Goal: Book appointment/travel/reservation

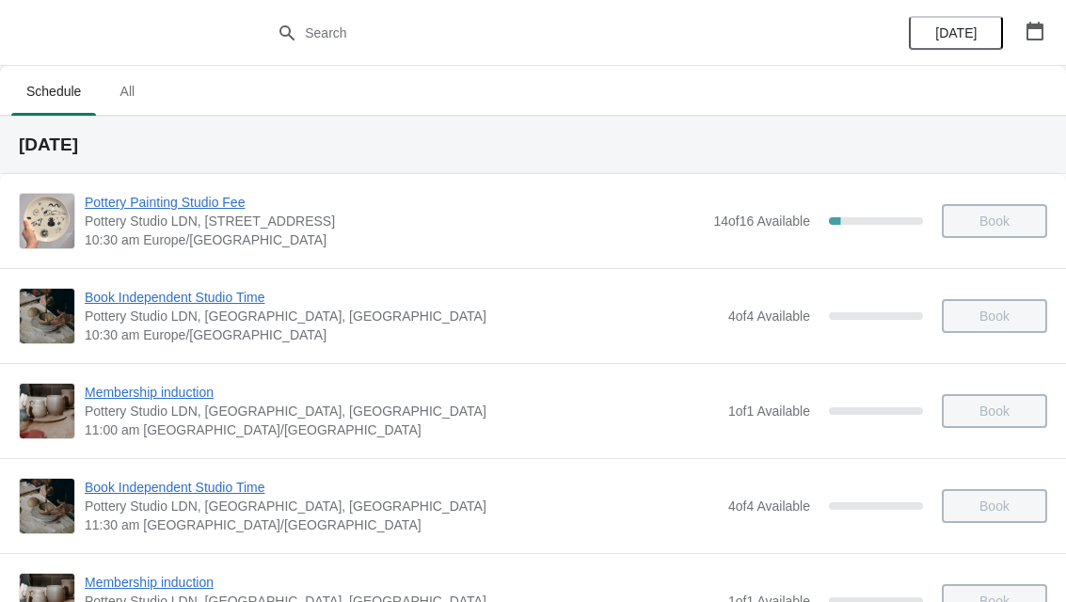
click at [1049, 27] on button "button" at bounding box center [1035, 31] width 34 height 34
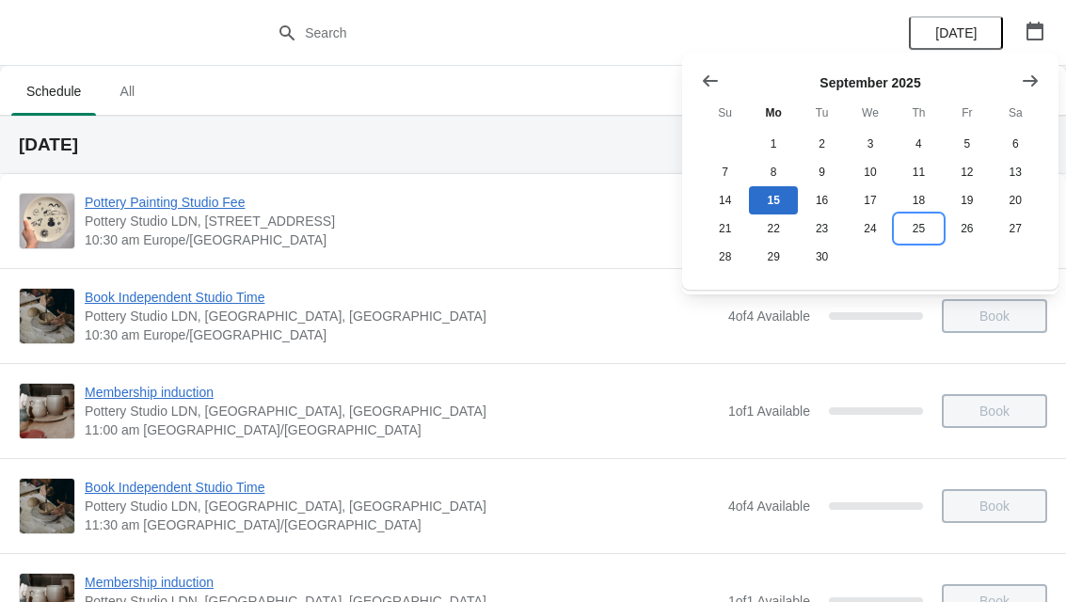
click at [921, 236] on button "25" at bounding box center [919, 228] width 48 height 28
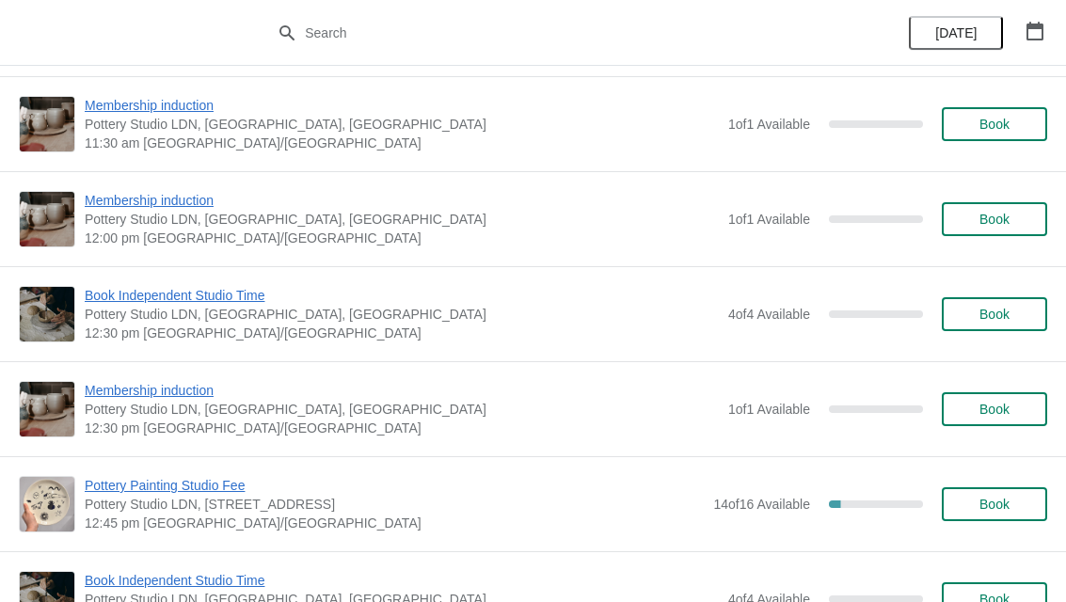
scroll to position [576, 0]
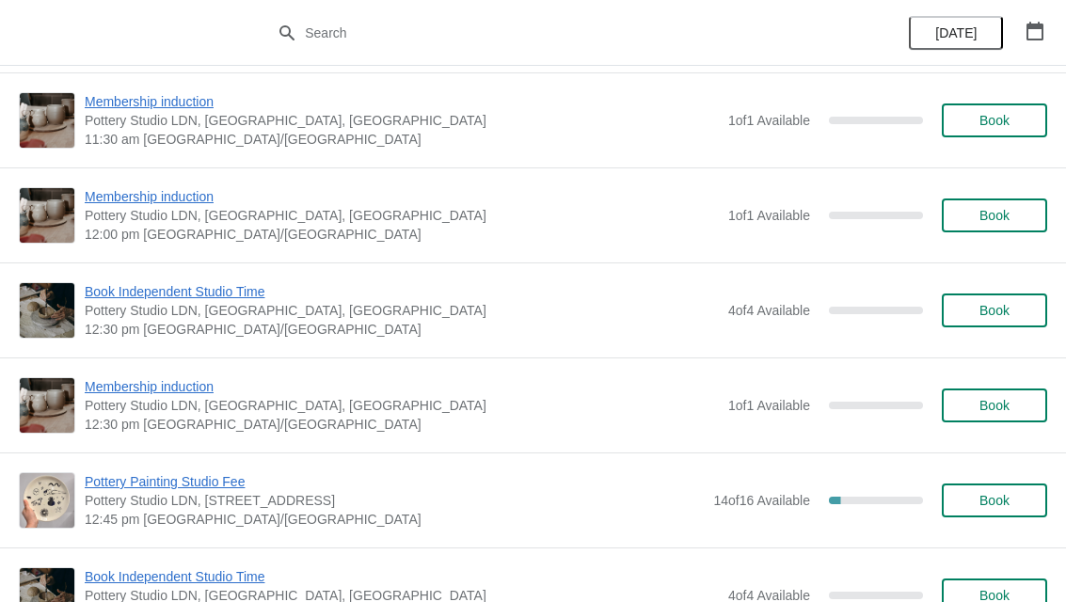
click at [994, 504] on span "Book" at bounding box center [994, 500] width 30 height 15
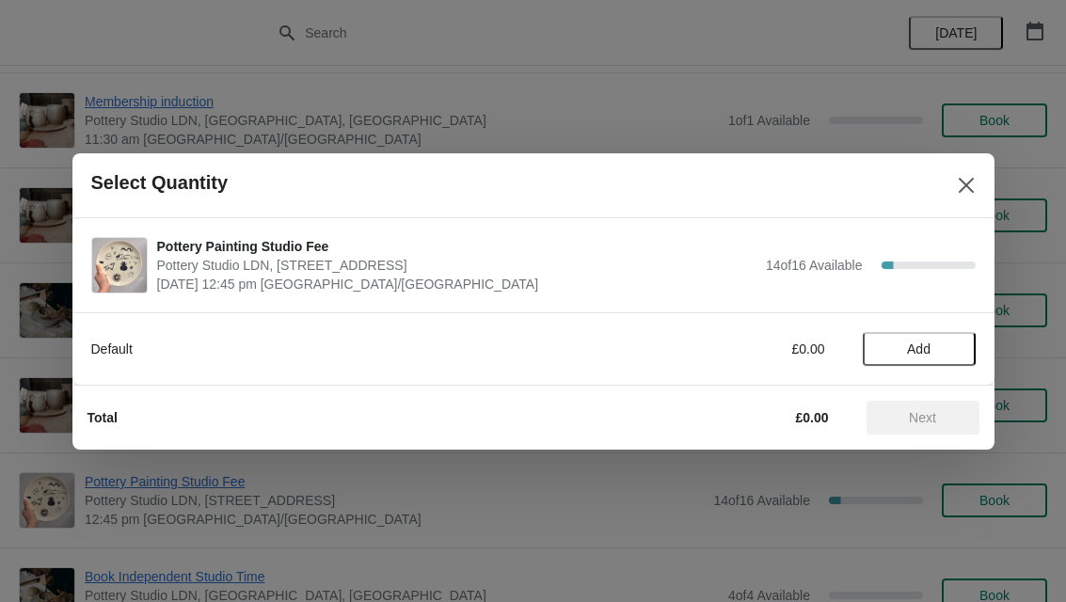
click at [923, 354] on span "Add" at bounding box center [919, 348] width 24 height 15
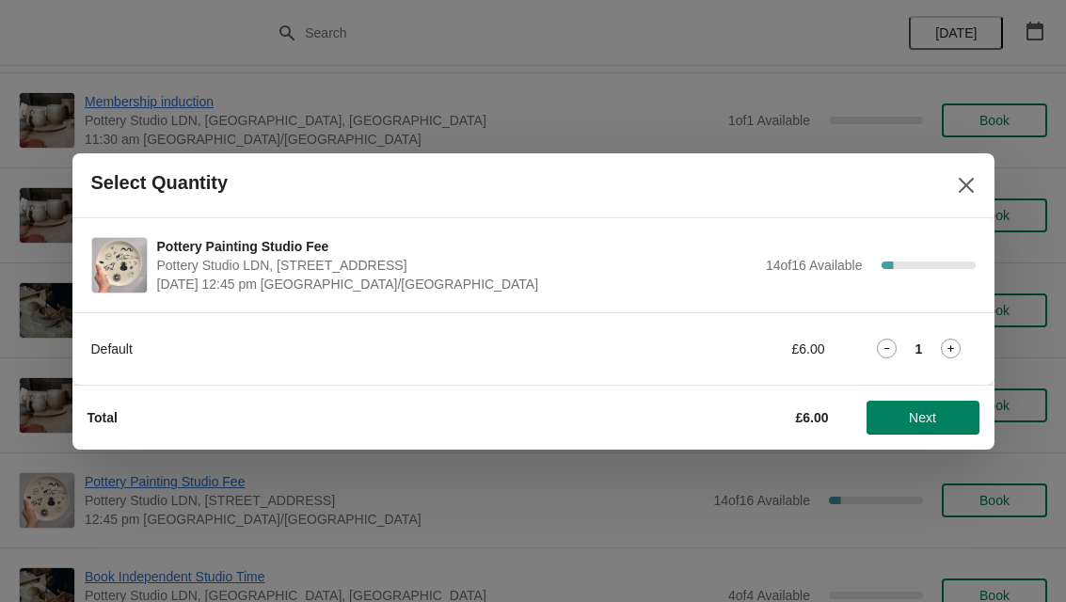
click at [952, 346] on icon at bounding box center [951, 349] width 20 height 20
click at [939, 427] on button "Next" at bounding box center [922, 418] width 113 height 34
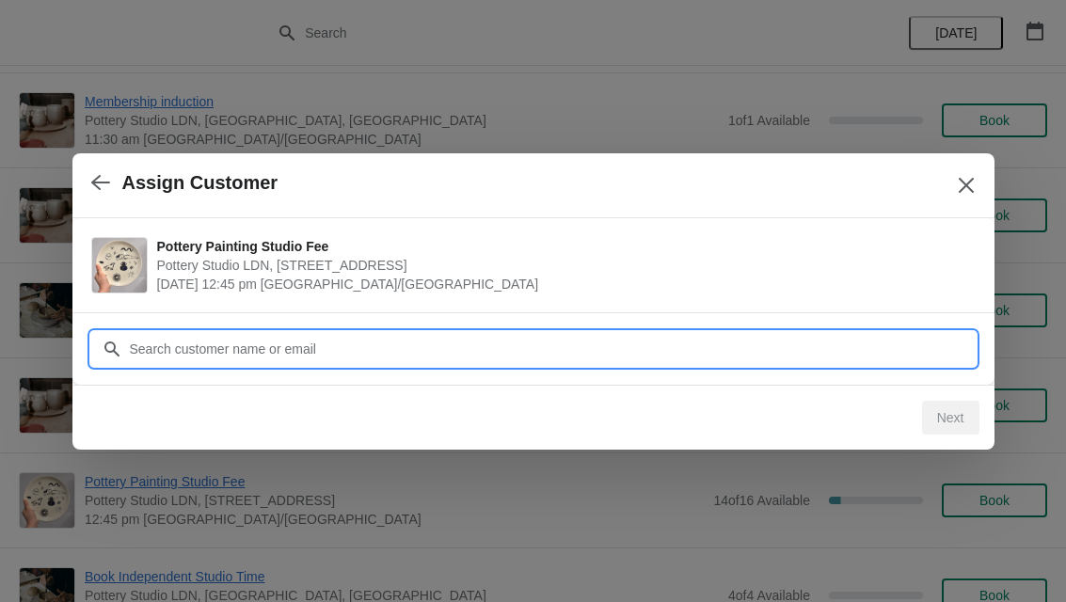
click at [246, 353] on input "Customer" at bounding box center [552, 349] width 847 height 34
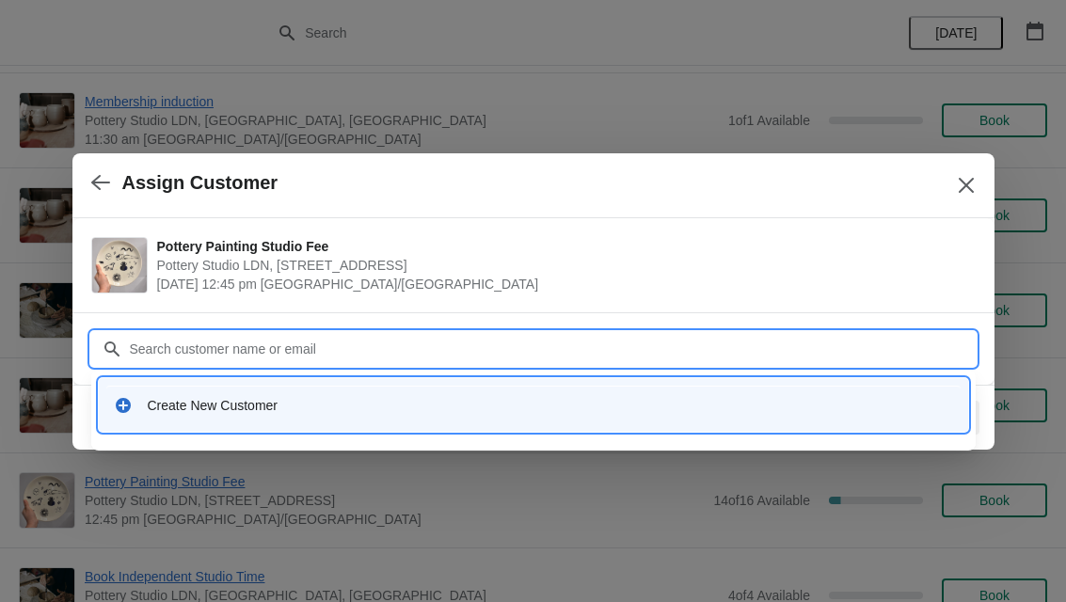
click at [163, 416] on div "Create New Customer" at bounding box center [533, 405] width 854 height 39
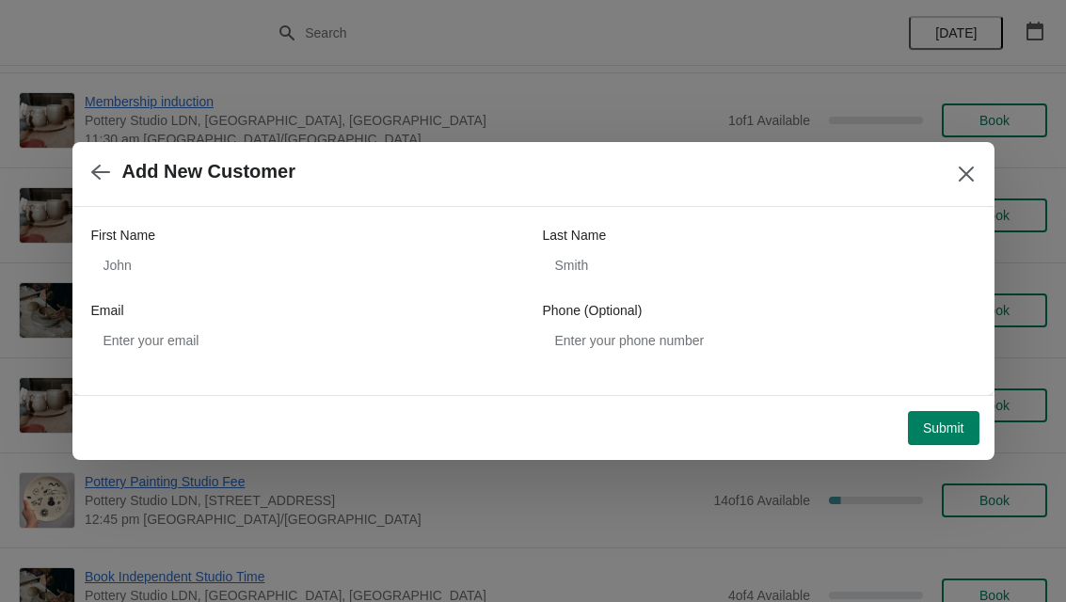
click at [936, 433] on span "Submit" at bounding box center [943, 427] width 41 height 15
click at [99, 176] on icon "button" at bounding box center [100, 172] width 19 height 19
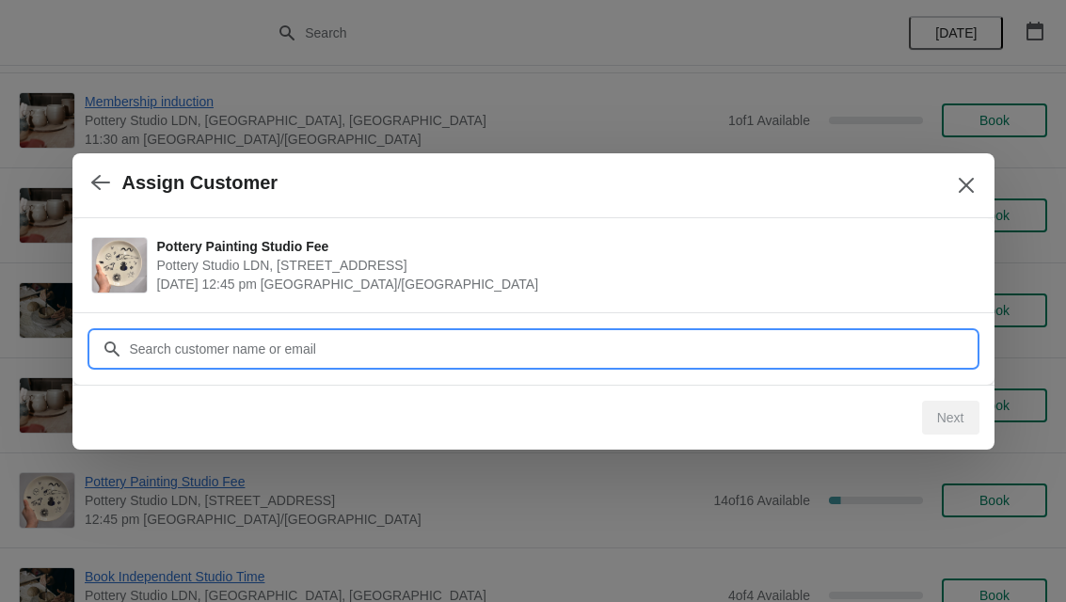
click at [159, 354] on input "Customer" at bounding box center [552, 349] width 847 height 34
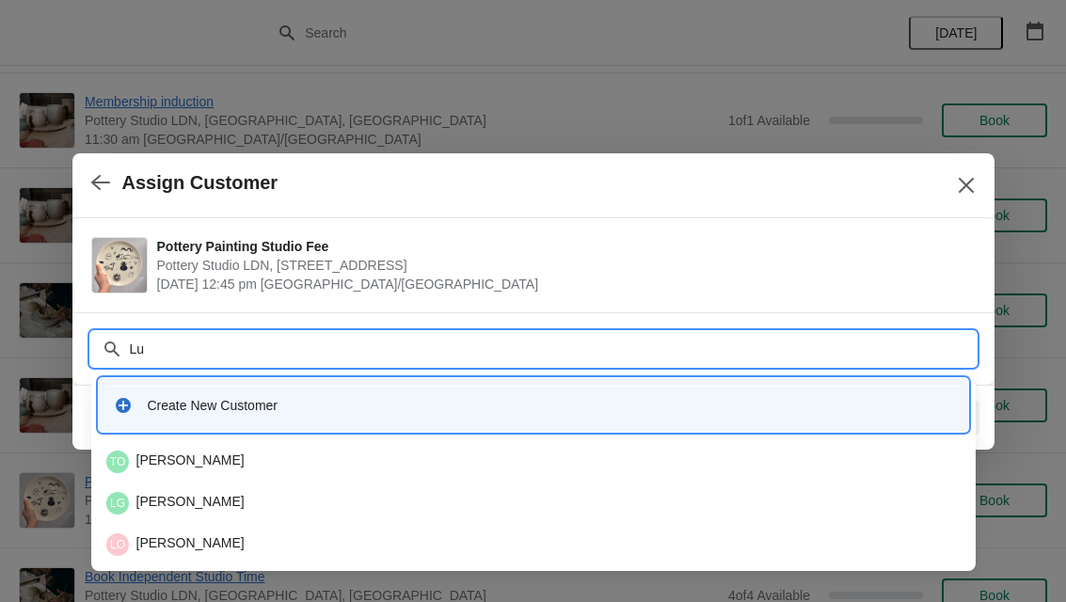
type input "L"
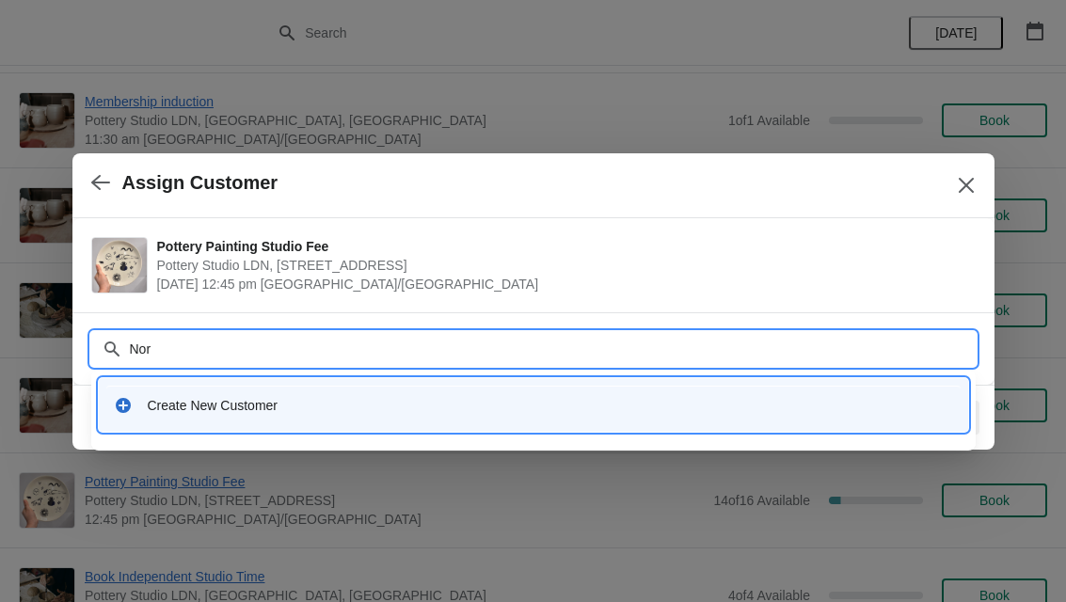
type input "Nori"
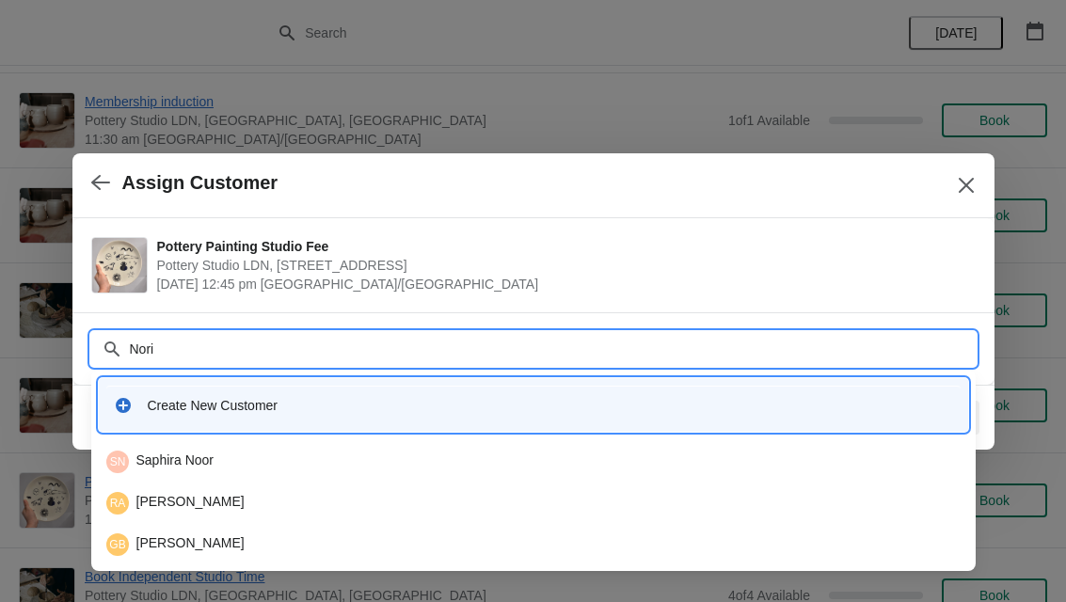
click at [142, 545] on div "GB [PERSON_NAME]" at bounding box center [533, 544] width 854 height 23
type input "Gild"
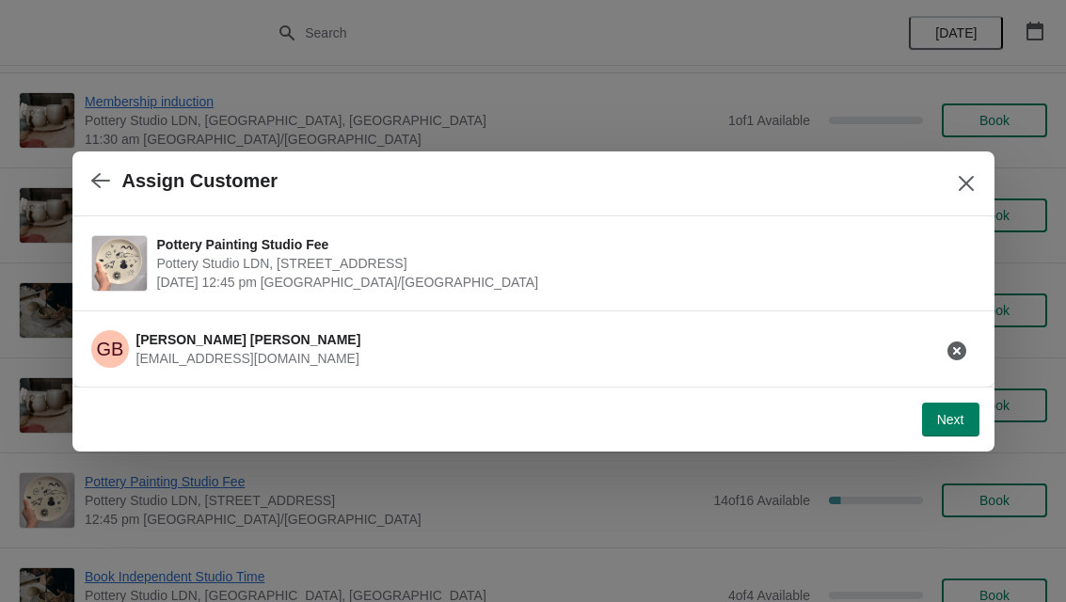
click at [934, 431] on button "Next" at bounding box center [950, 420] width 57 height 34
select select "Yes"
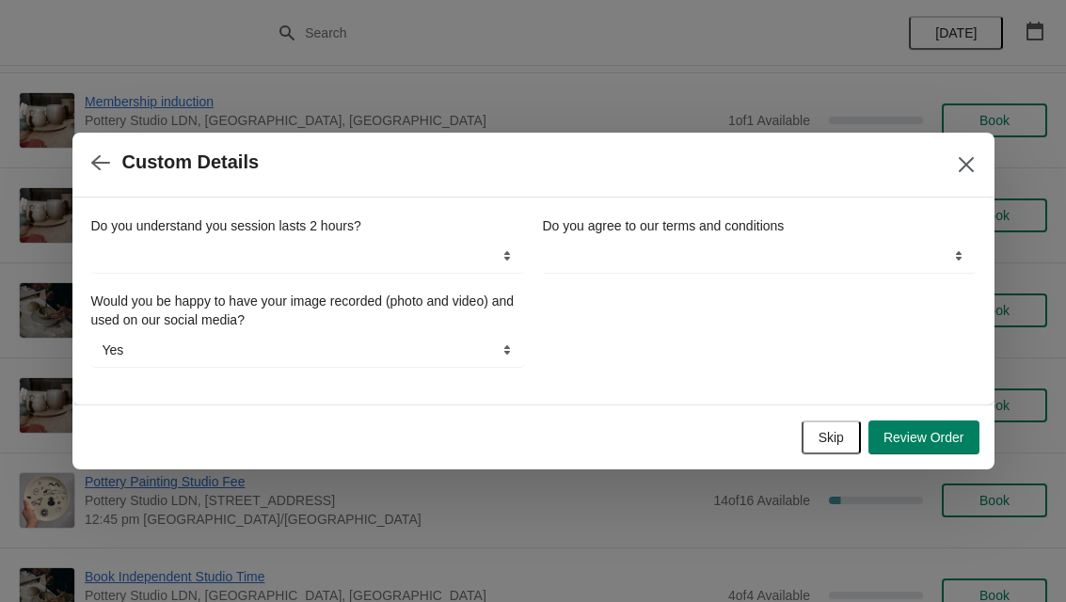
click at [828, 436] on span "Skip" at bounding box center [830, 437] width 25 height 15
